Goal: Information Seeking & Learning: Learn about a topic

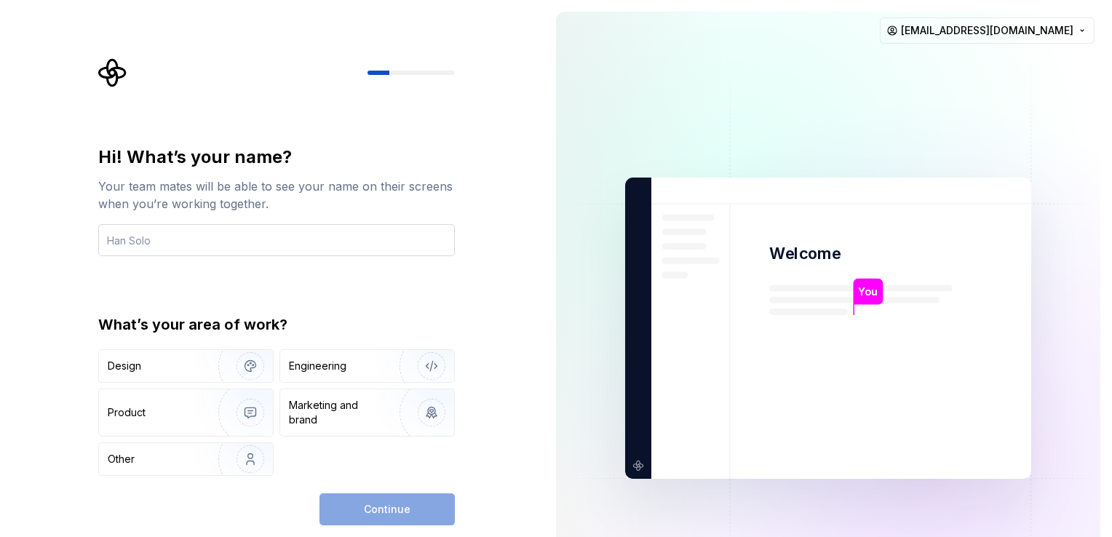
click at [329, 236] on input "text" at bounding box center [276, 240] width 357 height 32
type input "krishna"
click at [132, 467] on div "Other" at bounding box center [186, 459] width 174 height 32
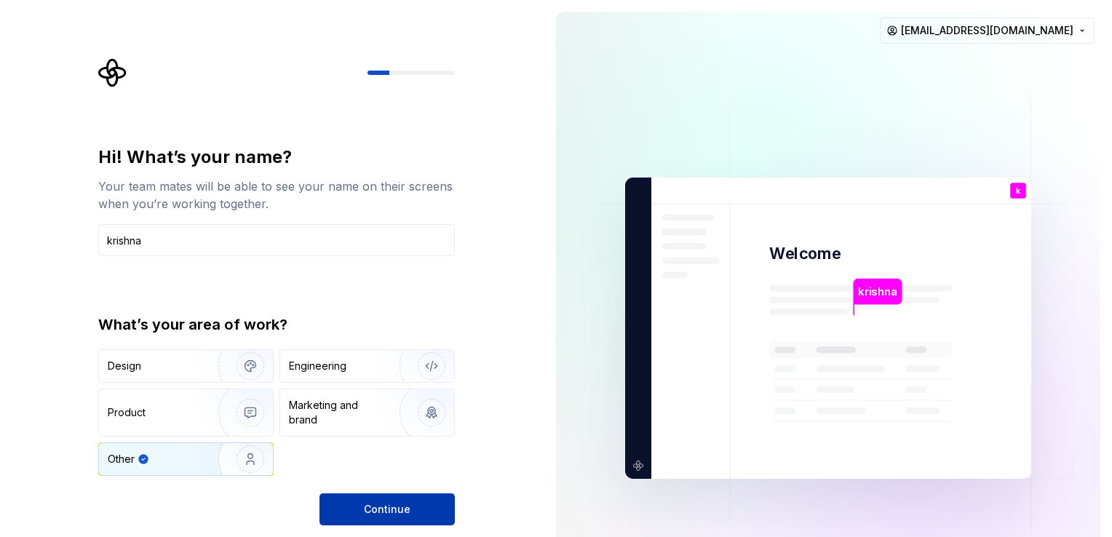
click at [373, 508] on span "Continue" at bounding box center [387, 509] width 47 height 15
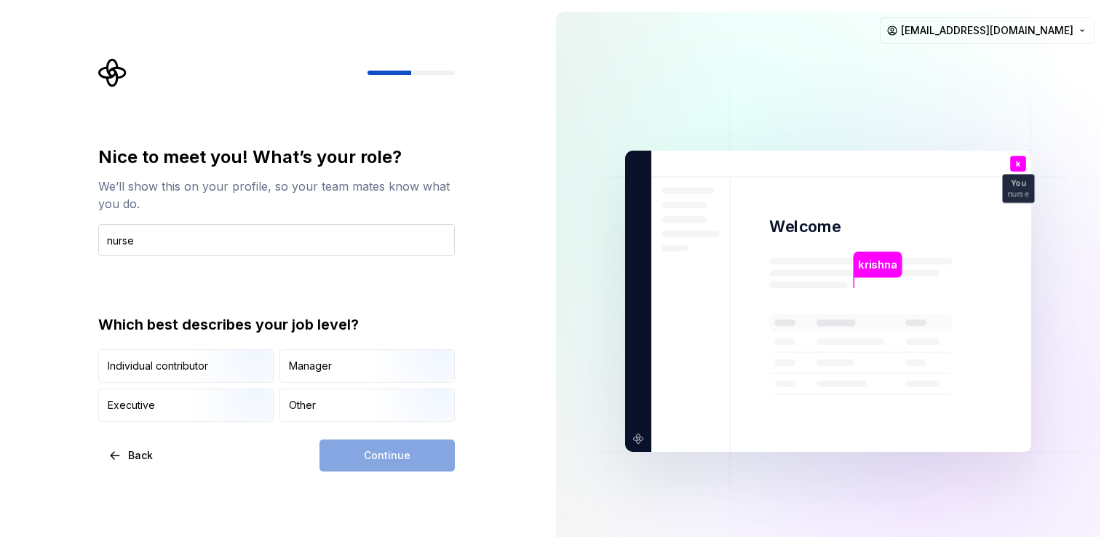
click at [110, 240] on input "nurse" at bounding box center [276, 240] width 357 height 32
click at [102, 240] on input "nurse" at bounding box center [276, 240] width 357 height 32
type input "nurse"
click at [371, 454] on div "Continue" at bounding box center [387, 456] width 135 height 32
click at [311, 404] on div "Other" at bounding box center [302, 405] width 27 height 15
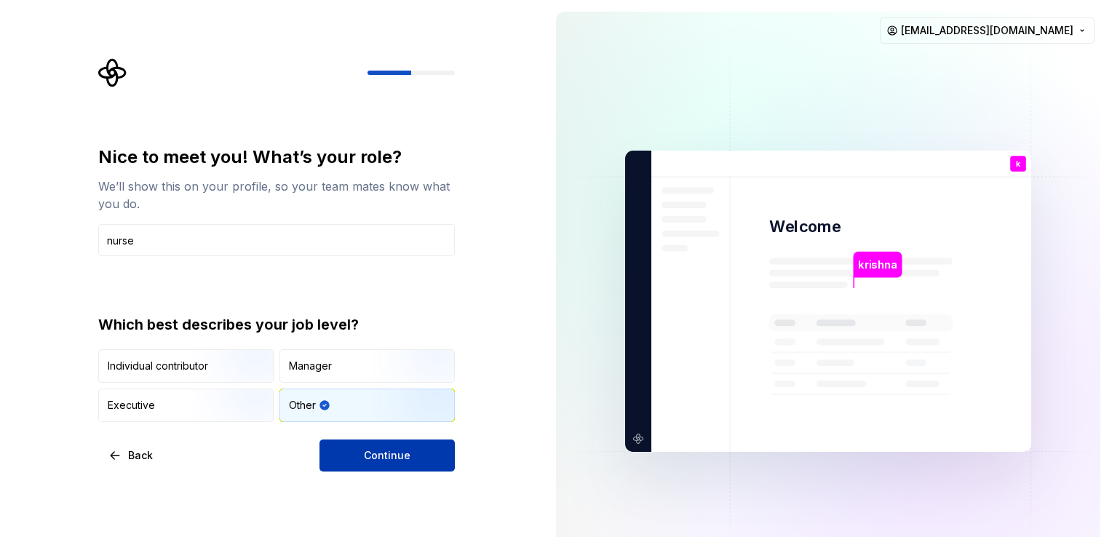
click at [410, 444] on button "Continue" at bounding box center [387, 456] width 135 height 32
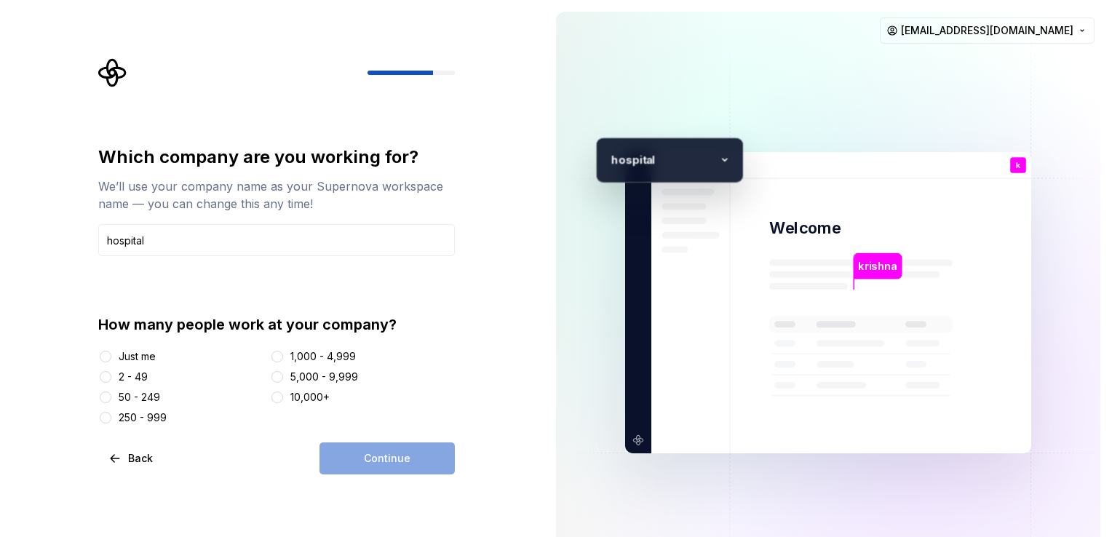
type input "hospital"
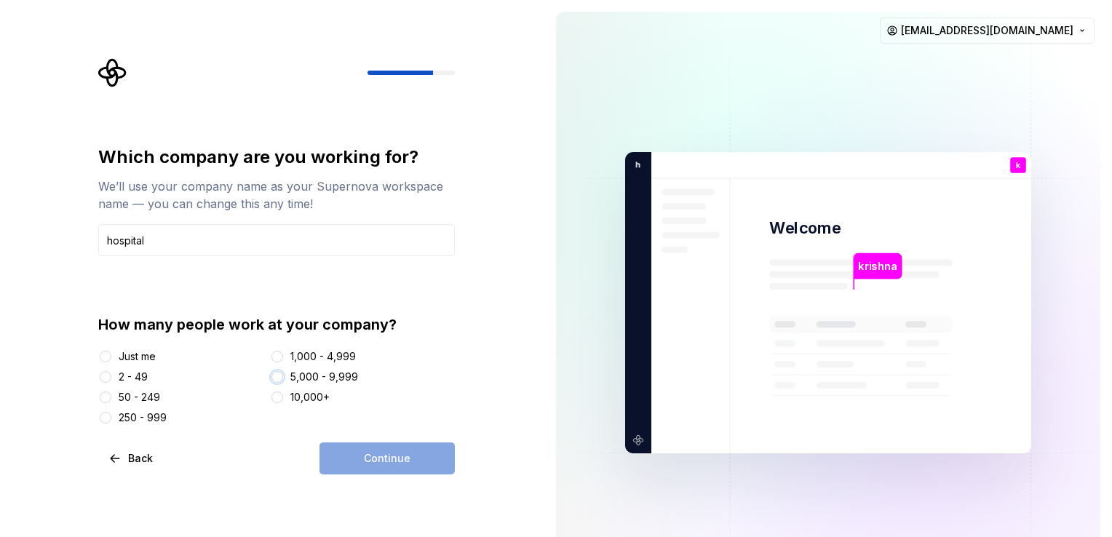
click at [279, 376] on button "5,000 - 9,999" at bounding box center [278, 377] width 12 height 12
click at [381, 462] on span "Continue" at bounding box center [387, 458] width 47 height 15
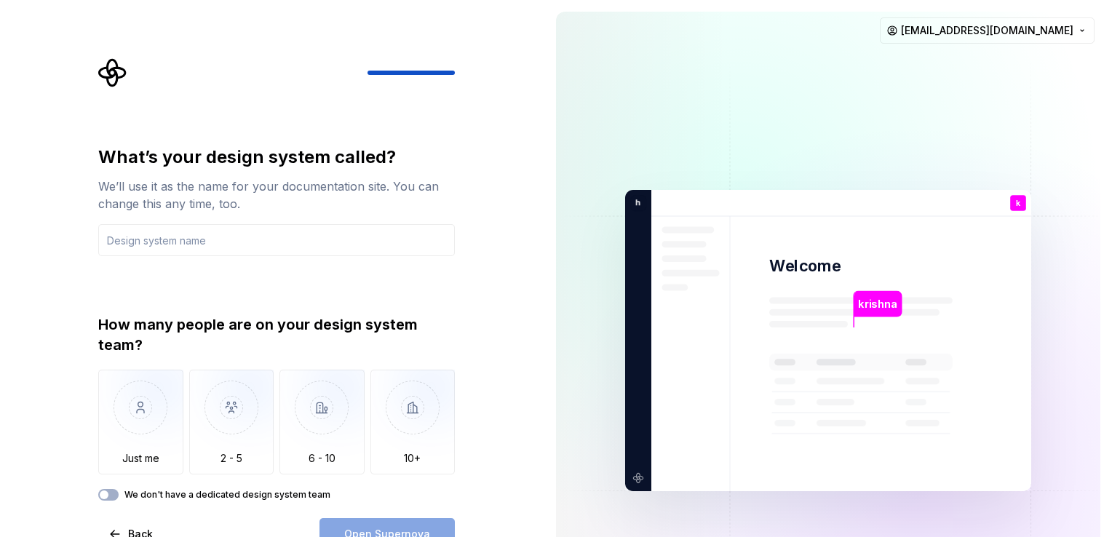
click at [530, 252] on div "What’s your design system called? We’ll use it as the name for your documentati…" at bounding box center [272, 340] width 544 height 681
click at [154, 432] on img "button" at bounding box center [140, 419] width 85 height 98
click at [108, 494] on span "button" at bounding box center [104, 495] width 9 height 9
click at [108, 494] on span "button" at bounding box center [112, 495] width 9 height 9
click at [361, 527] on div "Open Supernova" at bounding box center [387, 534] width 135 height 32
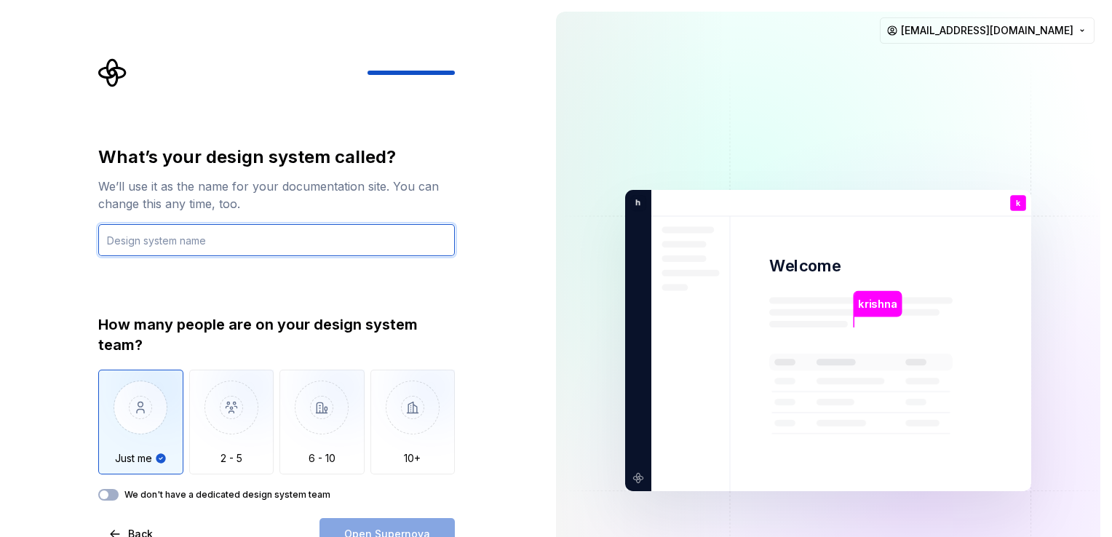
click at [296, 241] on input "text" at bounding box center [276, 240] width 357 height 32
type input "sk"
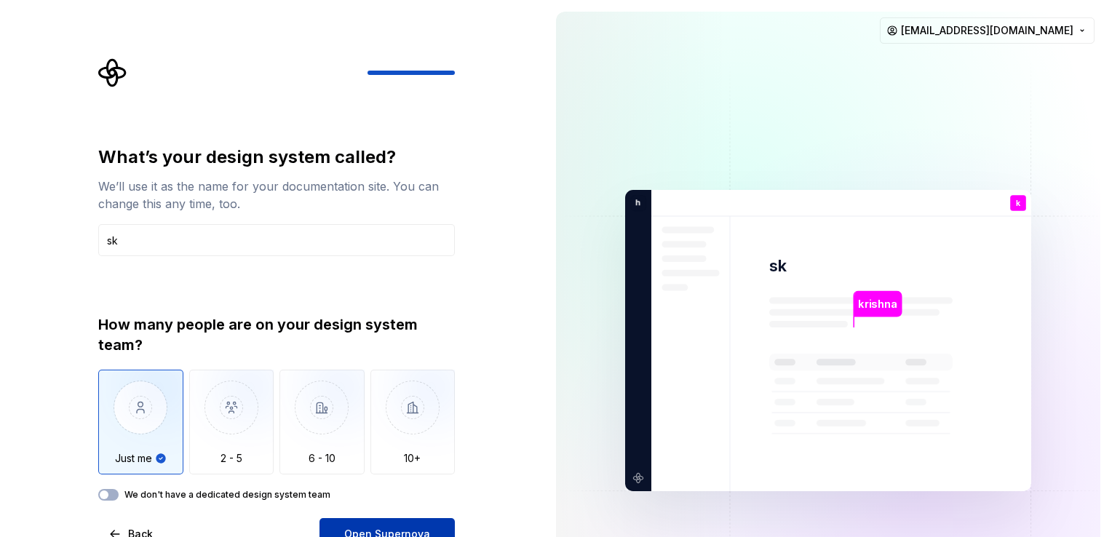
click at [373, 531] on span "Open Supernova" at bounding box center [387, 534] width 86 height 15
click at [358, 532] on div "Open Supernova" at bounding box center [387, 534] width 135 height 32
click at [484, 330] on div "What’s your design system called? We’ll use it as the name for your documentati…" at bounding box center [272, 340] width 544 height 681
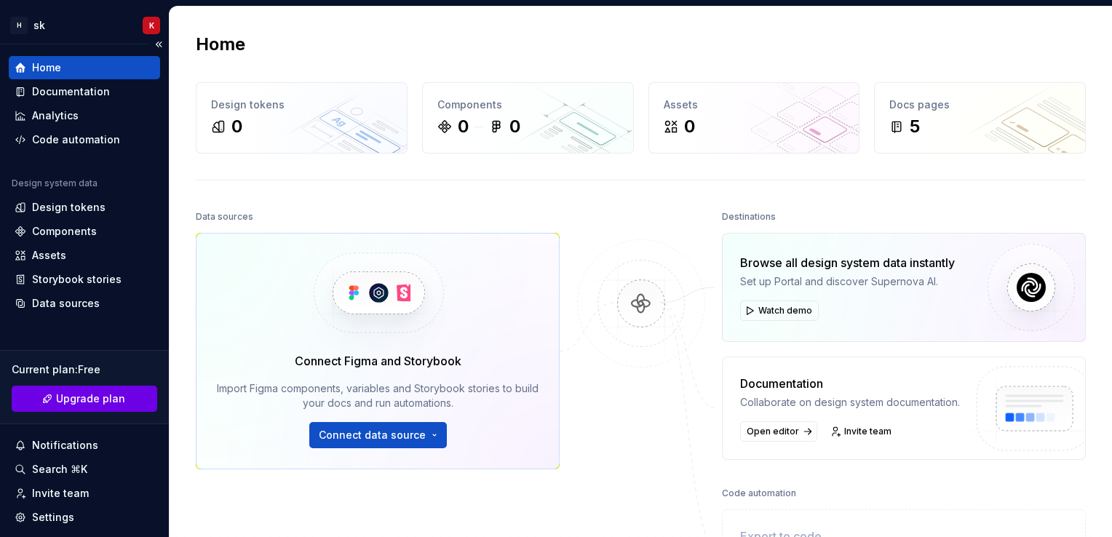
click at [122, 408] on button "Upgrade plan" at bounding box center [85, 399] width 146 height 26
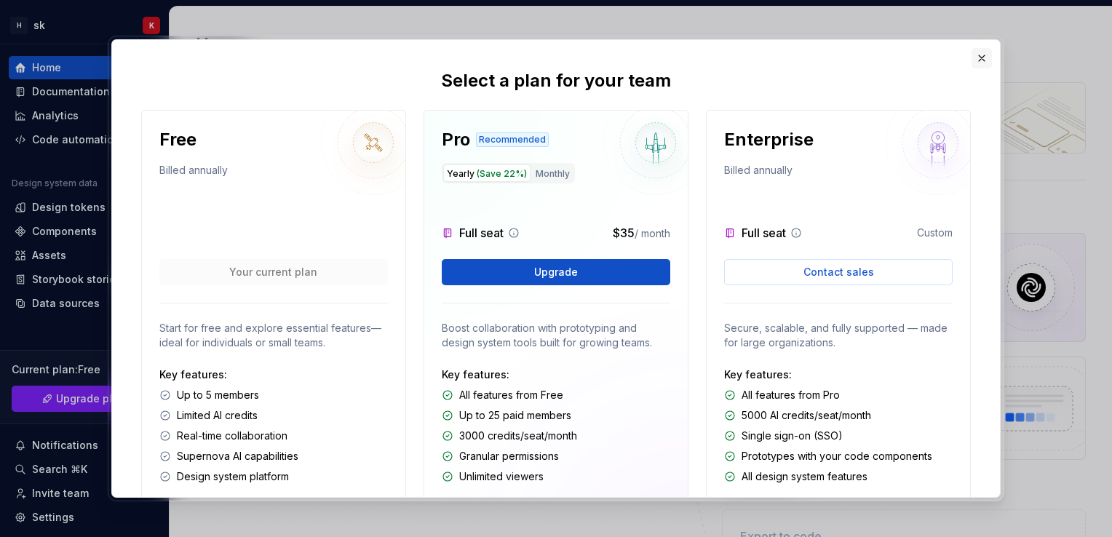
click at [981, 55] on button "button" at bounding box center [982, 58] width 20 height 20
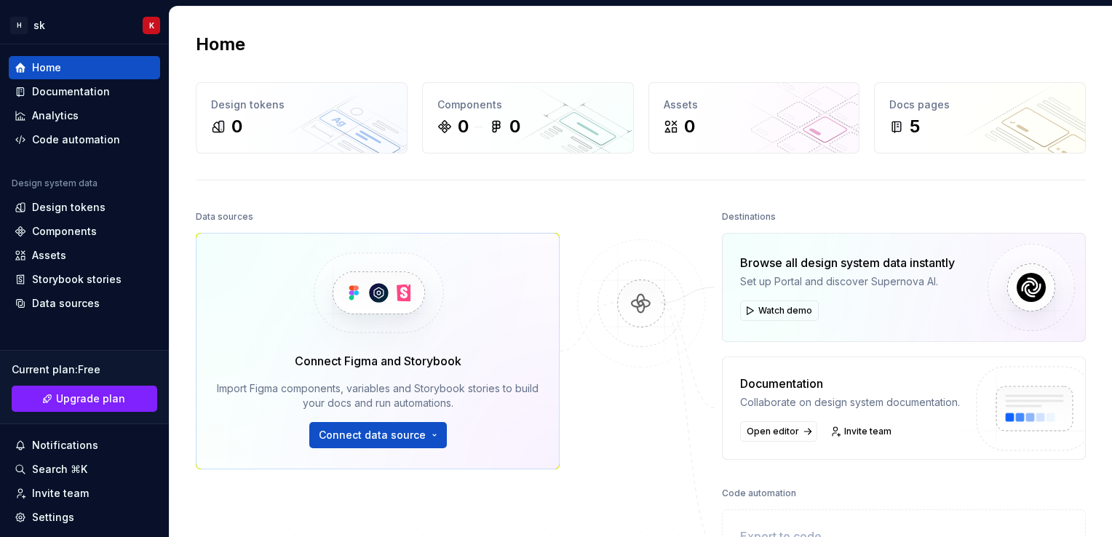
click at [598, 202] on div "Home Design tokens 0 Components 0 0 Assets 0 Docs pages 5 Data sources Connect …" at bounding box center [641, 336] width 943 height 659
click at [82, 100] on div "Documentation" at bounding box center [84, 91] width 151 height 23
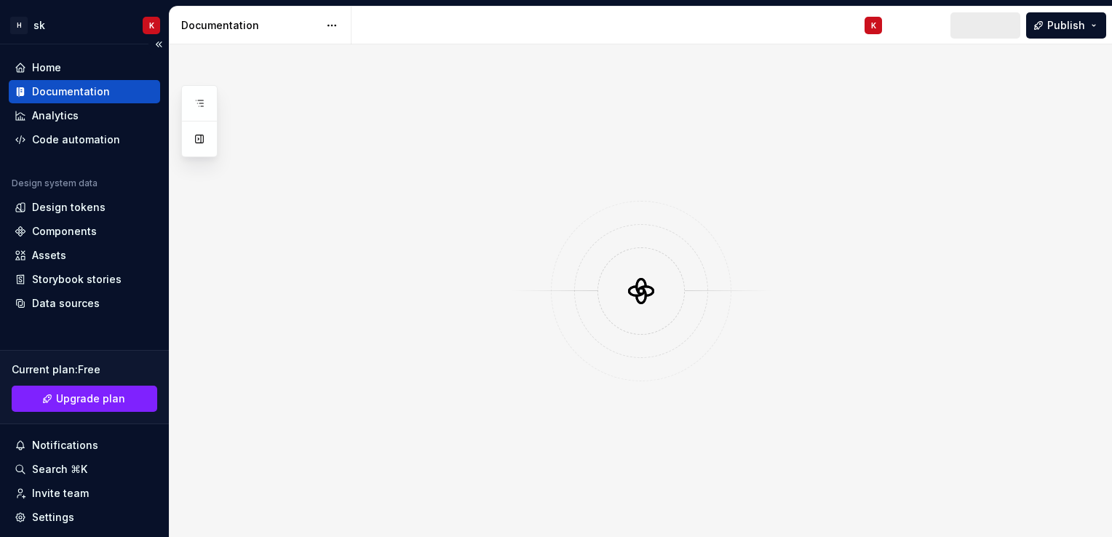
click at [82, 100] on div "Documentation" at bounding box center [84, 91] width 151 height 23
click at [85, 287] on div "Storybook stories" at bounding box center [84, 279] width 151 height 23
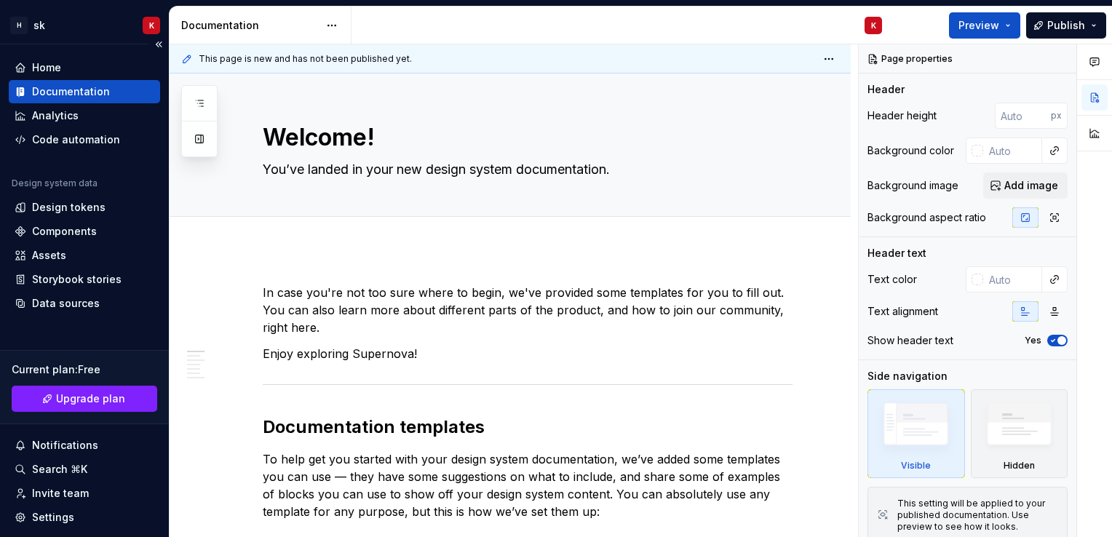
type textarea "*"
